Goal: Ask a question

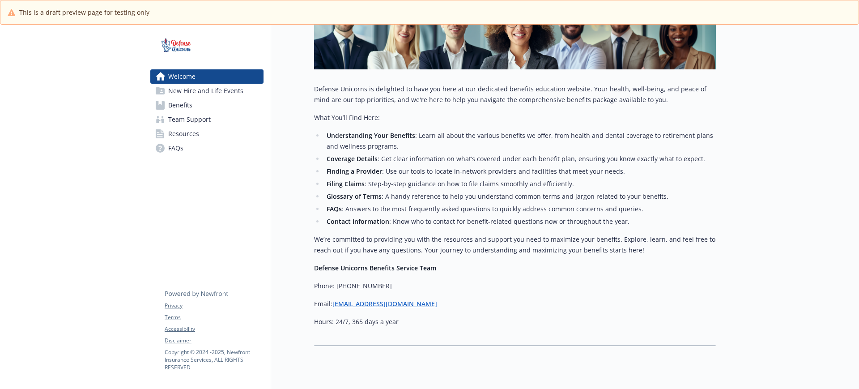
scroll to position [198, 0]
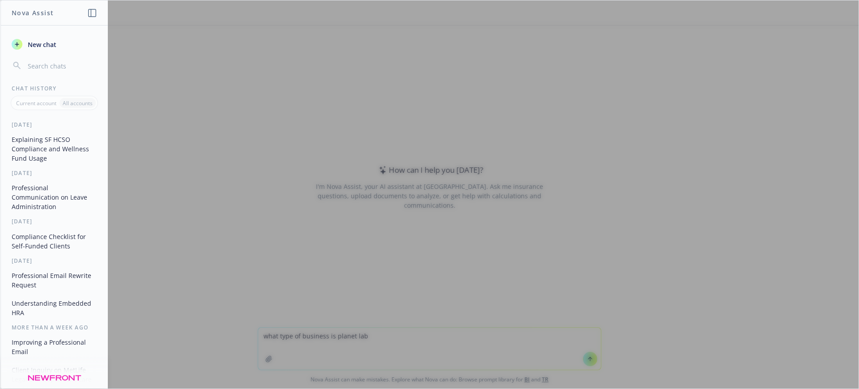
type textarea "what type of business is planet labs"
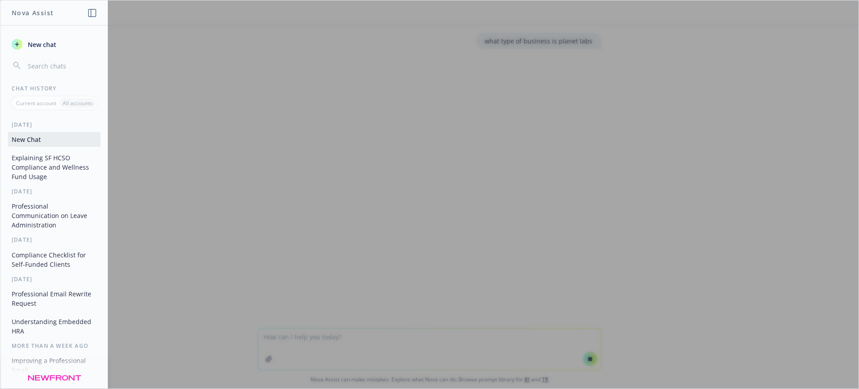
click at [588, 71] on div at bounding box center [429, 194] width 858 height 388
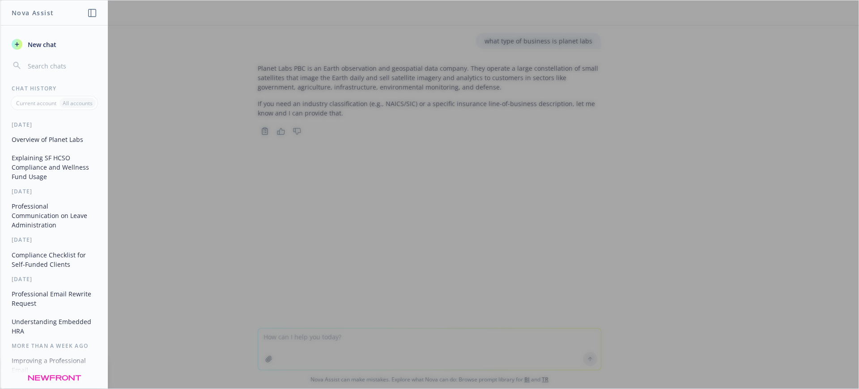
drag, startPoint x: 266, startPoint y: 357, endPoint x: 273, endPoint y: 357, distance: 6.7
click at [266, 357] on div at bounding box center [429, 194] width 858 height 388
click at [284, 358] on div at bounding box center [429, 194] width 858 height 388
drag, startPoint x: 274, startPoint y: 358, endPoint x: 286, endPoint y: 349, distance: 15.1
click at [275, 357] on div at bounding box center [429, 194] width 858 height 388
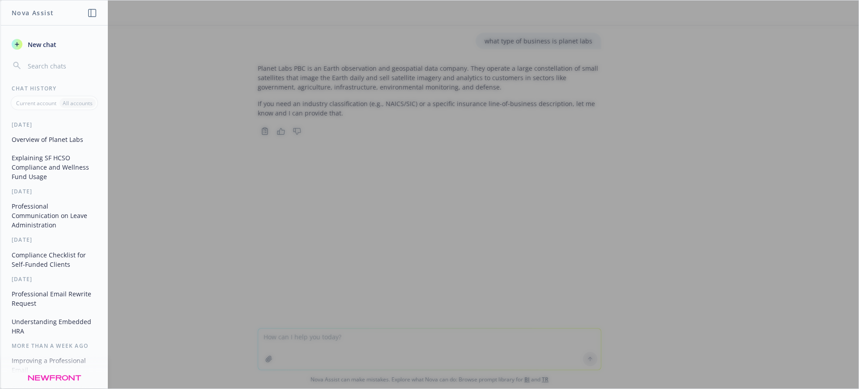
drag, startPoint x: 787, startPoint y: 59, endPoint x: 400, endPoint y: 67, distance: 387.1
click at [787, 59] on div at bounding box center [429, 194] width 858 height 388
click at [40, 47] on span "New chat" at bounding box center [41, 44] width 30 height 9
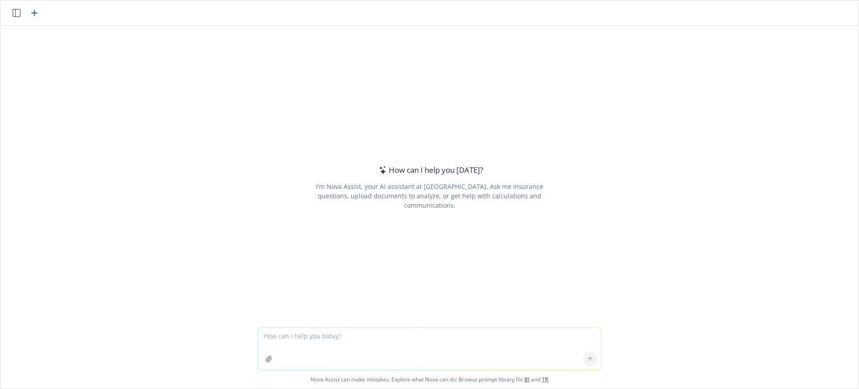
click at [267, 346] on textarea at bounding box center [429, 349] width 343 height 42
type textarea "what is planet labs main phone #?"
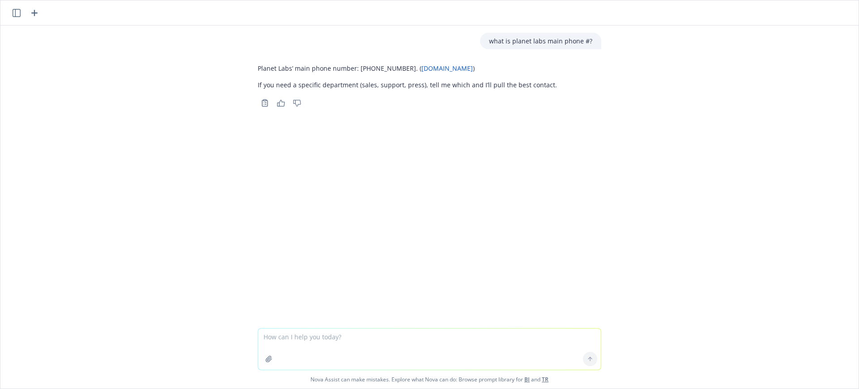
click at [275, 338] on textarea at bounding box center [429, 348] width 343 height 41
type textarea "what is the most common & best practice wash rule for medical plans?"
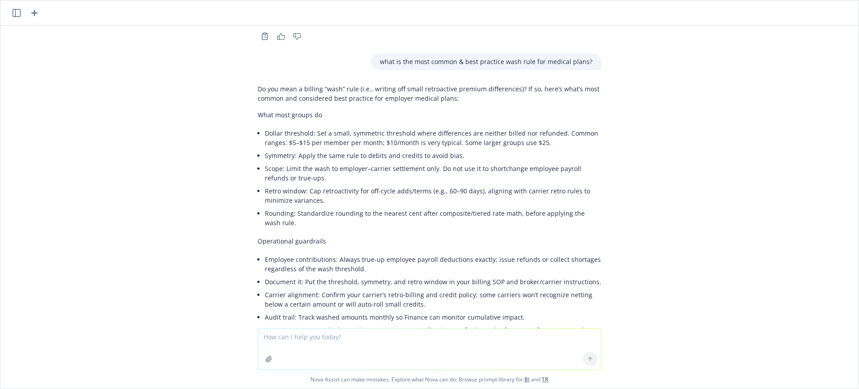
scroll to position [66, 0]
click at [307, 342] on textarea at bounding box center [429, 348] width 343 height 41
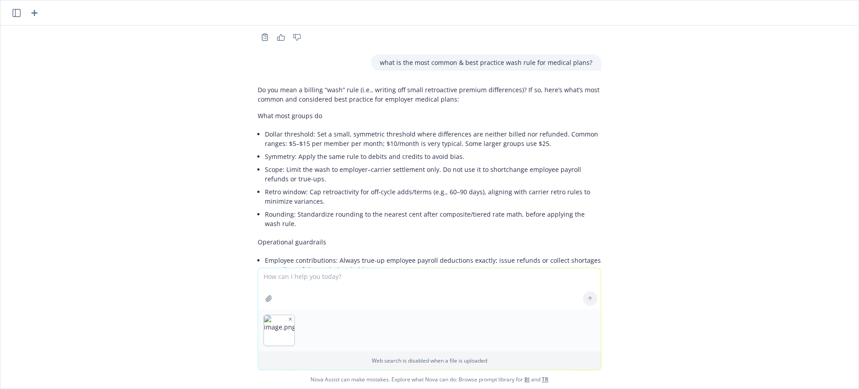
click at [277, 274] on textarea at bounding box center [429, 288] width 343 height 41
click at [324, 318] on button "button" at bounding box center [325, 319] width 6 height 6
click at [281, 318] on img "button" at bounding box center [279, 330] width 30 height 30
drag, startPoint x: 286, startPoint y: 318, endPoint x: 229, endPoint y: 319, distance: 57.3
click at [288, 318] on icon "button" at bounding box center [290, 319] width 4 height 4
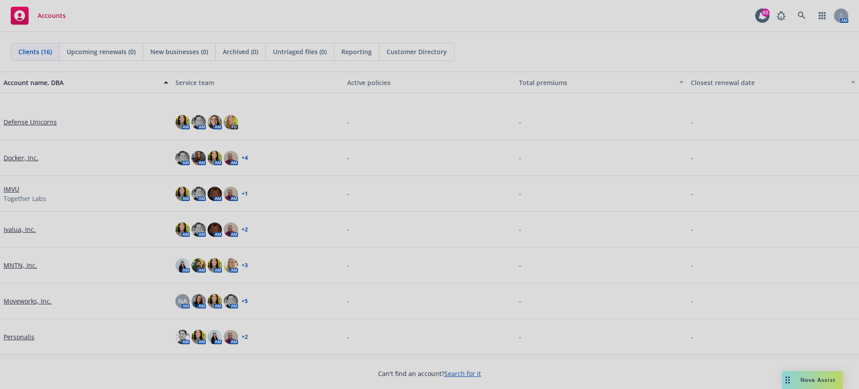
scroll to position [308, 0]
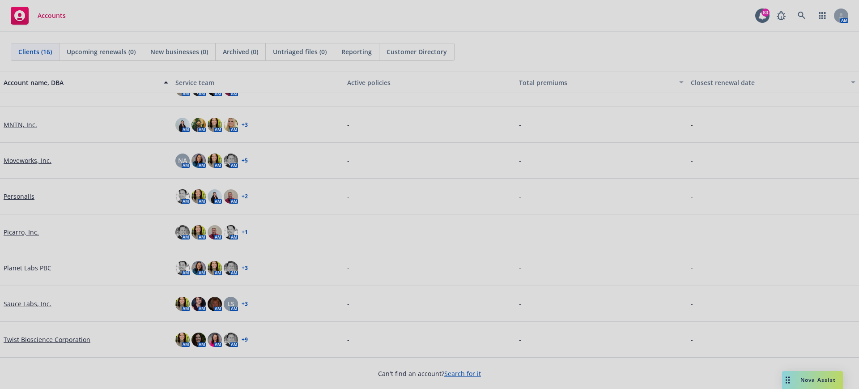
click at [27, 267] on div at bounding box center [429, 194] width 859 height 389
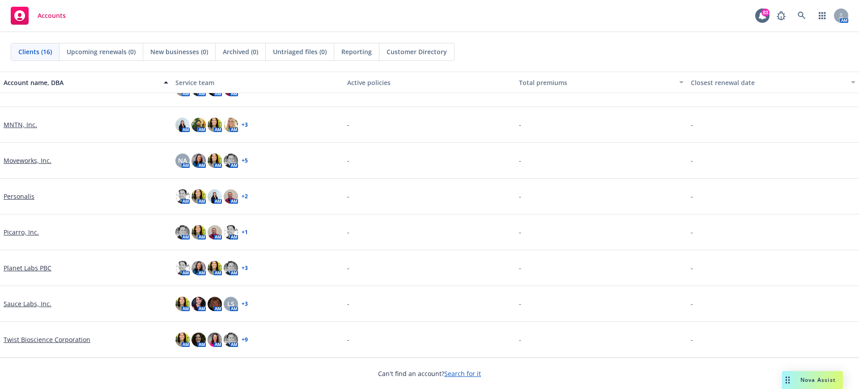
click at [27, 268] on link "Planet Labs PBC" at bounding box center [28, 267] width 48 height 9
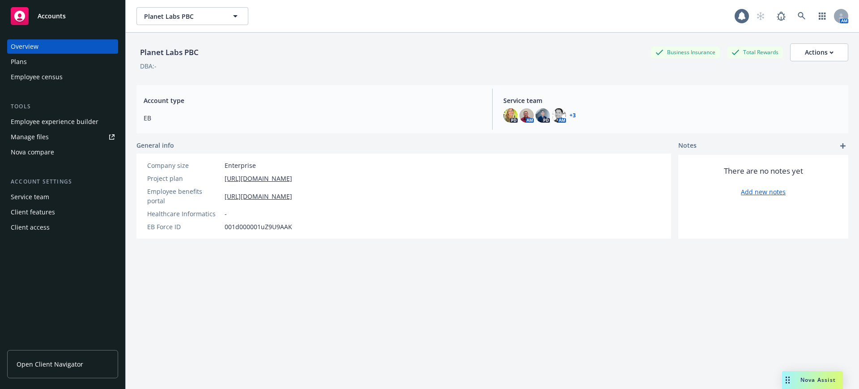
click at [807, 381] on span "Nova Assist" at bounding box center [818, 380] width 35 height 8
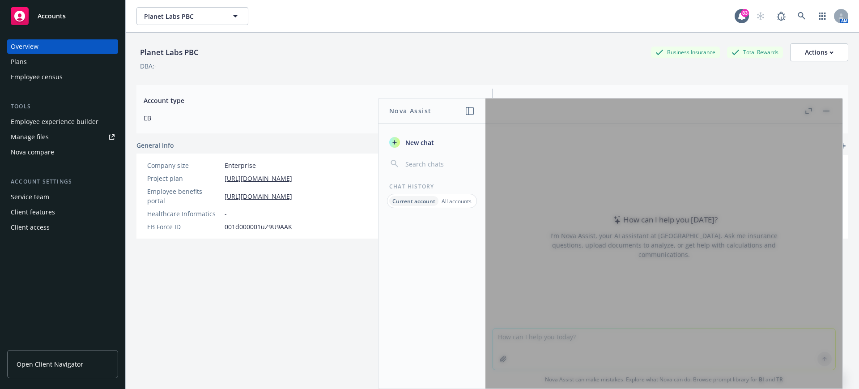
click at [527, 348] on div at bounding box center [664, 243] width 357 height 290
click at [519, 337] on div at bounding box center [664, 243] width 357 height 290
click at [534, 339] on div at bounding box center [664, 243] width 357 height 290
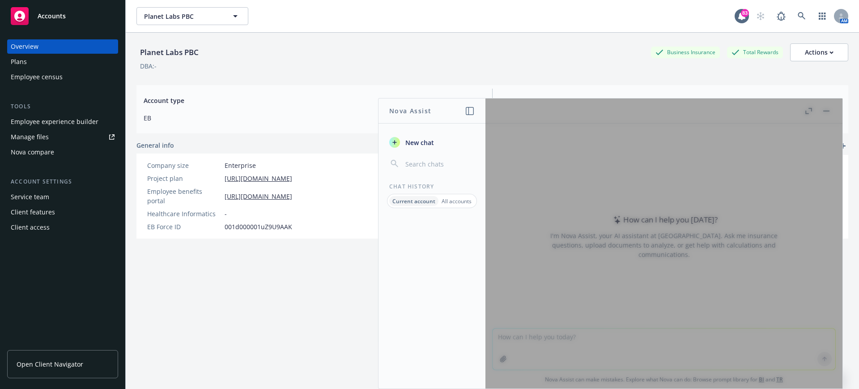
click at [534, 339] on div at bounding box center [664, 243] width 357 height 290
click at [573, 242] on div at bounding box center [664, 243] width 357 height 290
drag, startPoint x: 183, startPoint y: 158, endPoint x: 324, endPoint y: 175, distance: 141.6
click at [204, 159] on div "Company size Enterprise Project plan https://docs.google.com/spreadsheets/d/1cV…" at bounding box center [219, 195] width 166 height 85
click at [516, 337] on div at bounding box center [664, 243] width 357 height 290
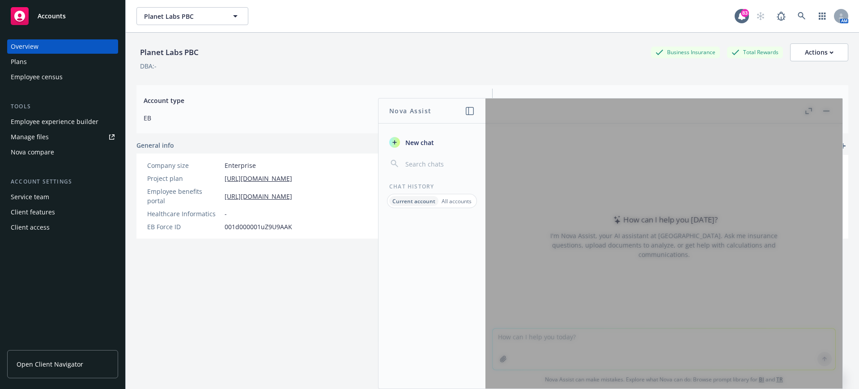
click at [516, 338] on div at bounding box center [664, 243] width 357 height 290
click at [517, 339] on div at bounding box center [664, 243] width 357 height 290
drag, startPoint x: 427, startPoint y: 209, endPoint x: 430, endPoint y: 187, distance: 23.1
click at [427, 208] on div "New chat Chat History Current account All accounts" at bounding box center [432, 257] width 107 height 261
click at [394, 140] on icon "button" at bounding box center [394, 142] width 7 height 7
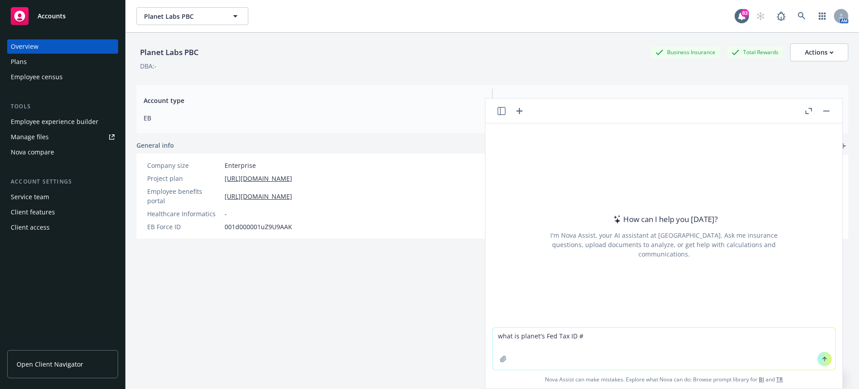
type textarea "what is planet's Fed Tax ID #?"
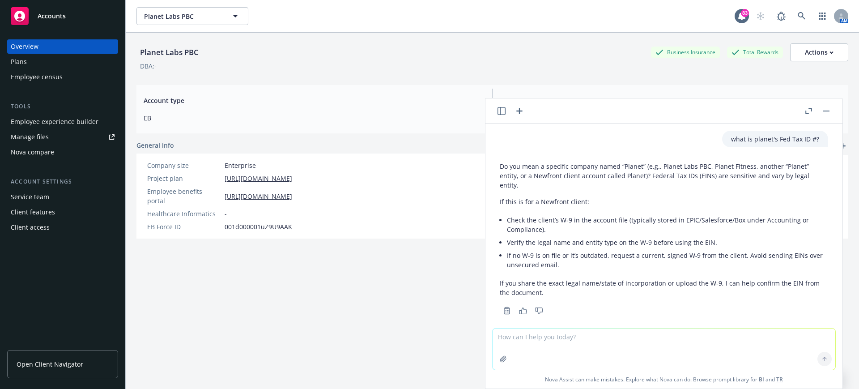
scroll to position [10, 0]
